Goal: Task Accomplishment & Management: Manage account settings

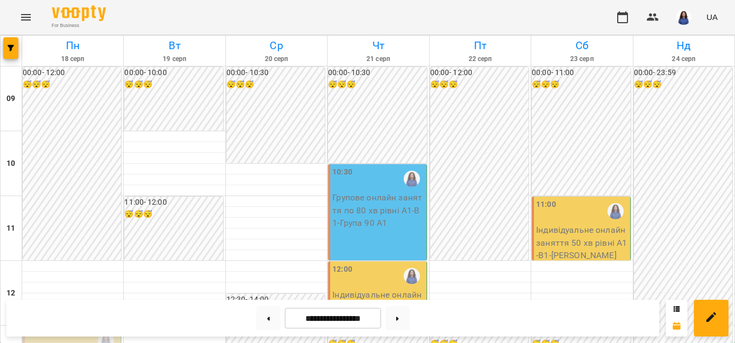
scroll to position [554, 0]
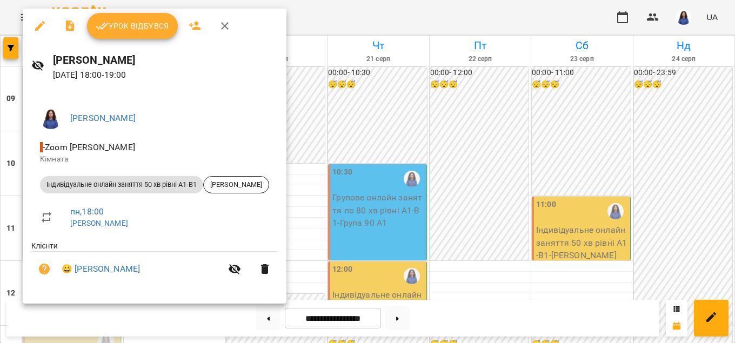
click at [136, 30] on span "Урок відбувся" at bounding box center [132, 25] width 73 height 13
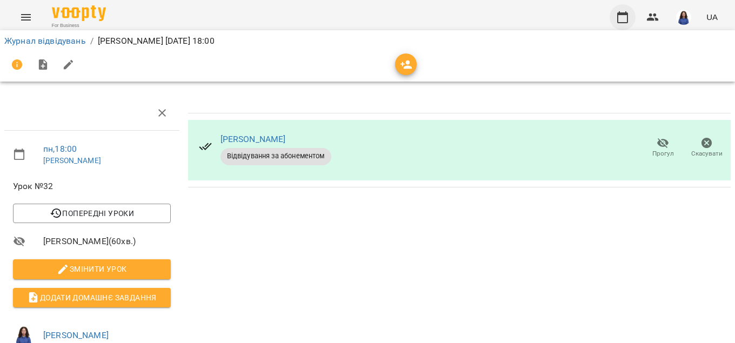
click at [615, 22] on button "button" at bounding box center [622, 17] width 26 height 26
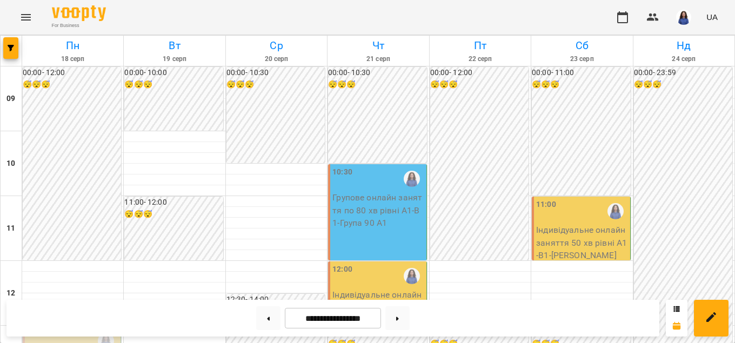
scroll to position [554, 0]
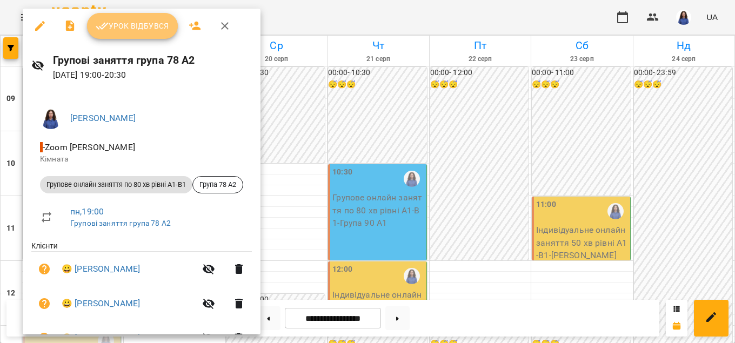
click at [129, 22] on span "Урок відбувся" at bounding box center [132, 25] width 73 height 13
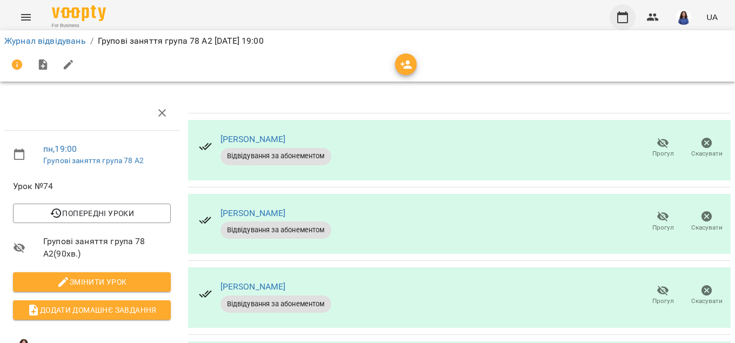
click at [619, 14] on icon "button" at bounding box center [622, 17] width 11 height 12
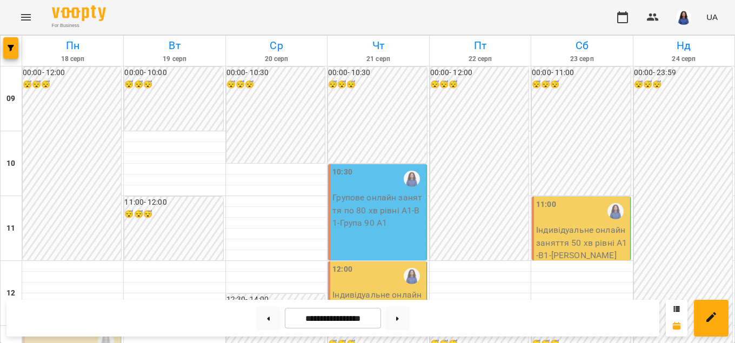
scroll to position [431, 0]
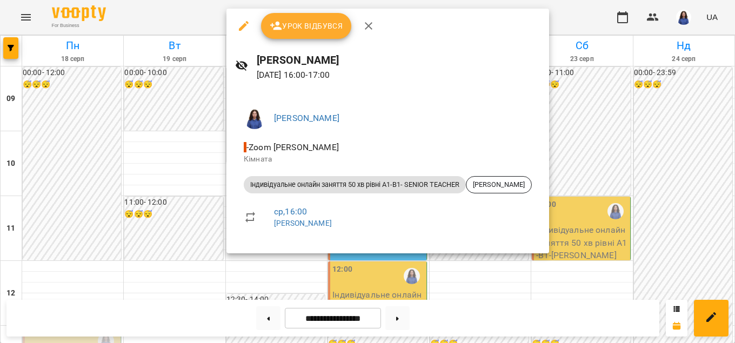
click at [640, 187] on div at bounding box center [367, 171] width 735 height 343
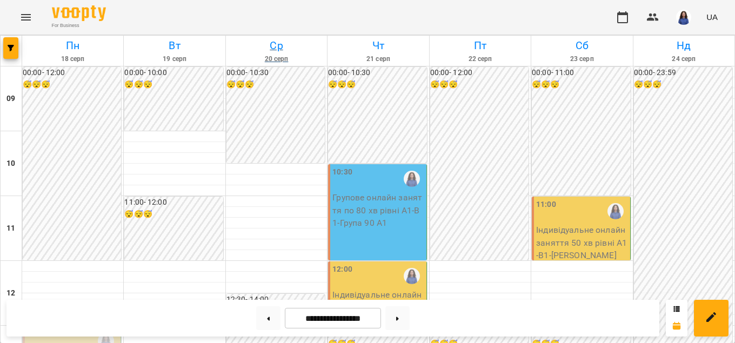
scroll to position [185, 0]
